Goal: Task Accomplishment & Management: Manage account settings

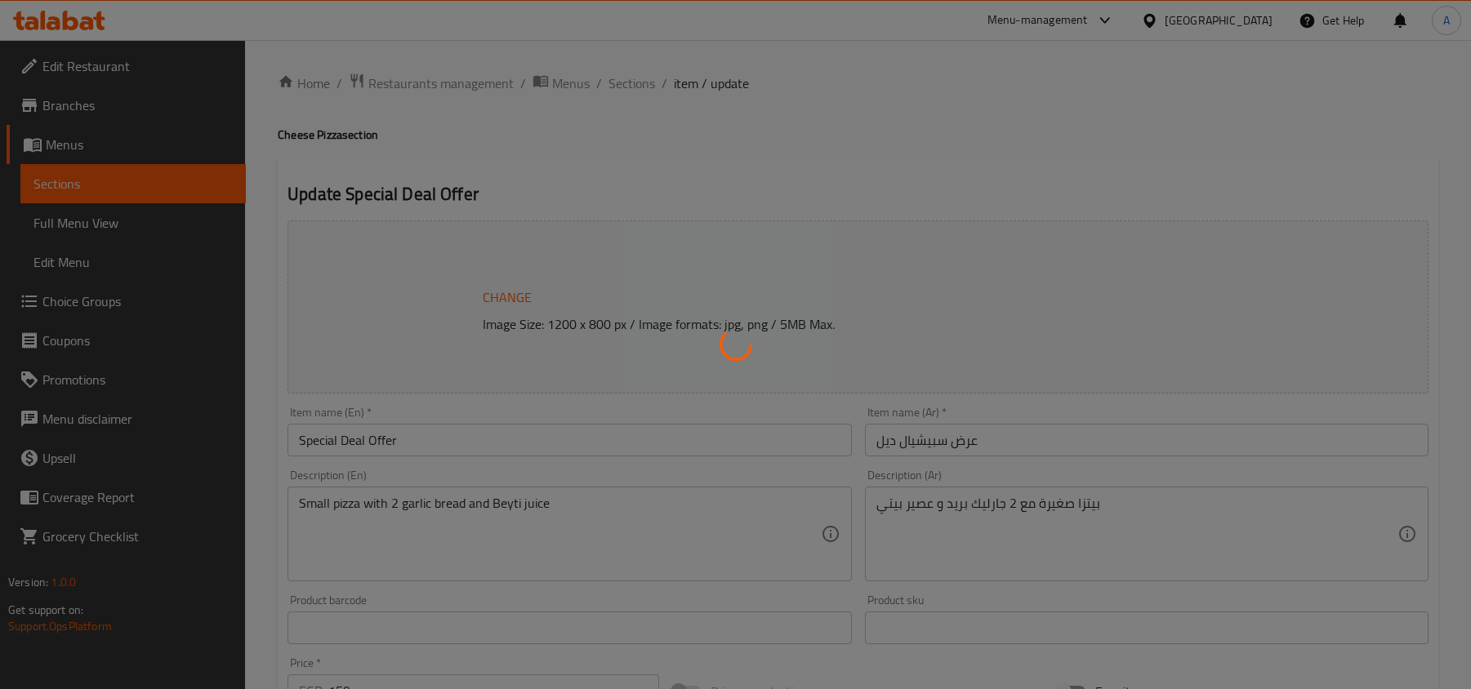
type input "إختيارك من البيتزا الصغيرة"
type input "1"
type input "اختيارك من عجينة البيتزا الصغيرة"
type input "1"
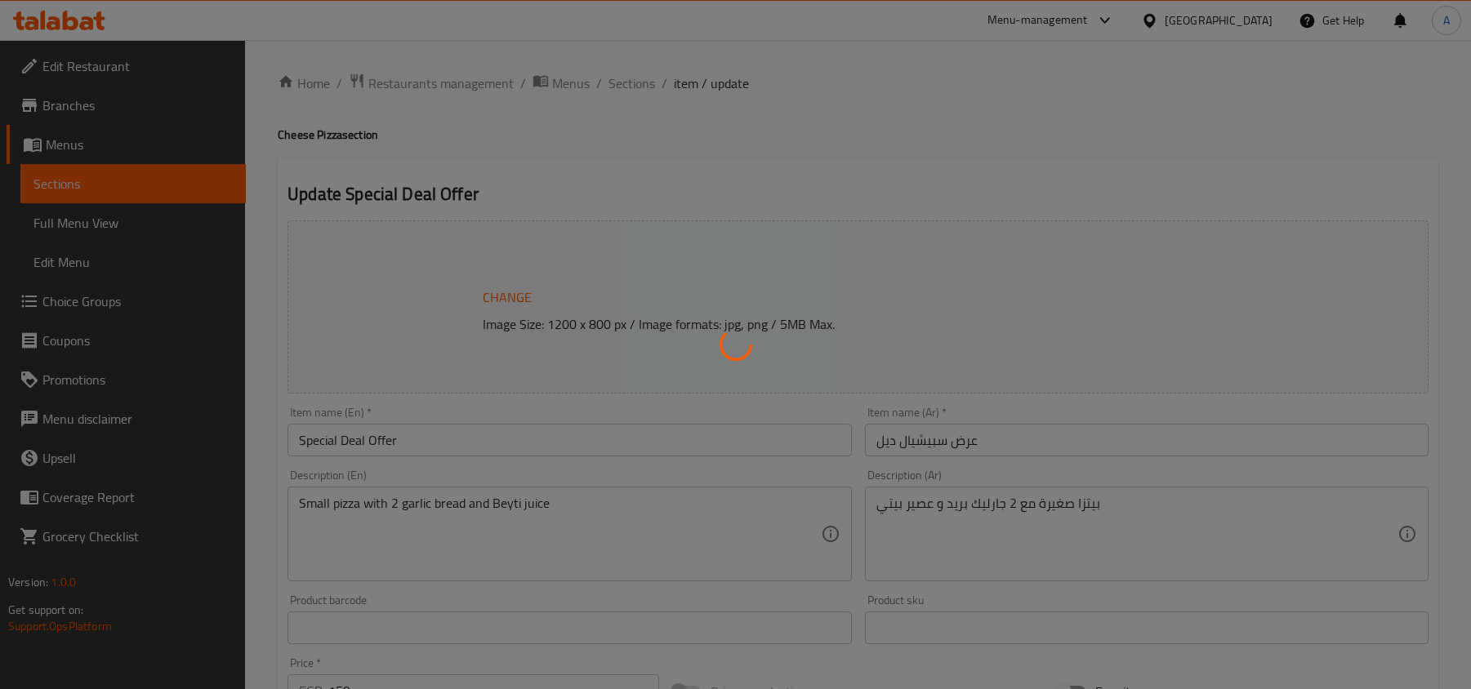
type input "1"
type input "إختيارك من العصير"
type input "1"
